Goal: Task Accomplishment & Management: Use online tool/utility

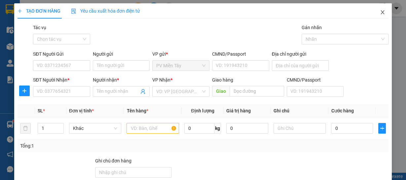
click at [380, 13] on icon "close" at bounding box center [382, 12] width 5 height 5
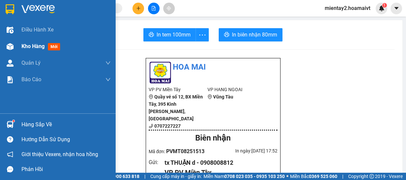
click at [24, 47] on span "Kho hàng" at bounding box center [32, 46] width 23 height 6
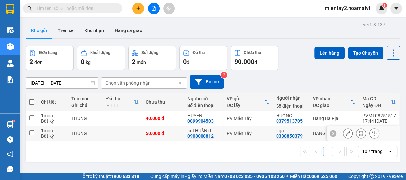
click at [31, 131] on input "checkbox" at bounding box center [31, 132] width 5 height 5
checkbox input "true"
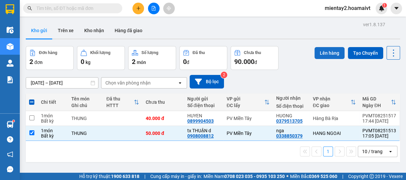
click at [331, 49] on button "Lên hàng" at bounding box center [330, 53] width 30 height 12
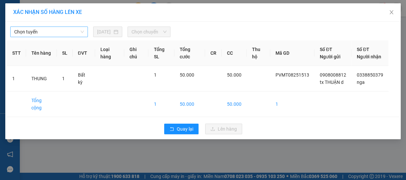
click at [63, 31] on span "Chọn tuyến" at bounding box center [49, 32] width 70 height 10
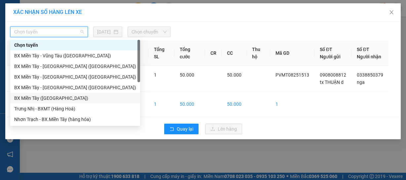
click at [52, 99] on div "BX Miền Tây ([GEOGRAPHIC_DATA])" at bounding box center [75, 97] width 122 height 7
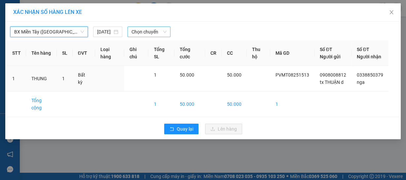
click at [159, 29] on span "Chọn chuyến" at bounding box center [149, 32] width 35 height 10
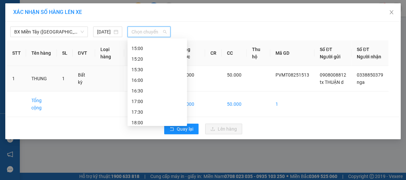
scroll to position [381, 0]
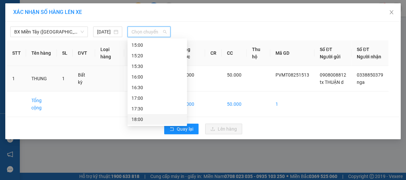
click at [147, 118] on div "18:00" at bounding box center [158, 118] width 52 height 7
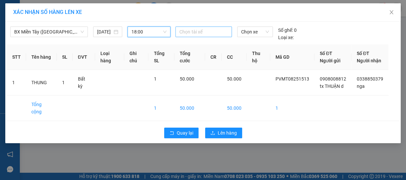
click at [221, 32] on div at bounding box center [203, 32] width 53 height 8
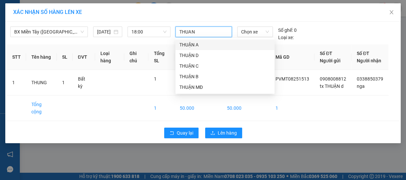
type input "THUAN D"
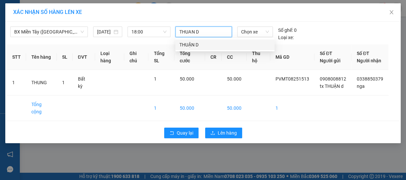
click at [220, 46] on div "THUẬN D" at bounding box center [225, 44] width 91 height 7
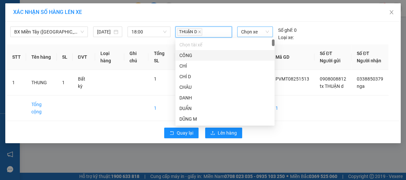
click at [256, 30] on span "Chọn xe" at bounding box center [255, 32] width 28 height 10
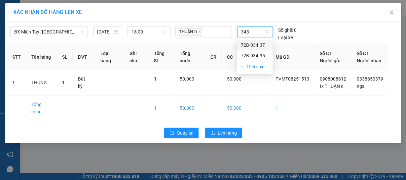
type input "3435"
click at [251, 43] on div "72B-034.35" at bounding box center [255, 44] width 28 height 7
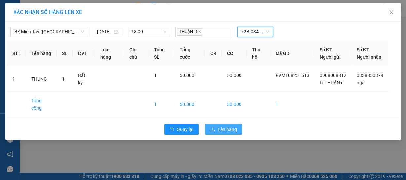
click at [219, 133] on span "Lên hàng" at bounding box center [227, 128] width 19 height 7
